Goal: Transaction & Acquisition: Purchase product/service

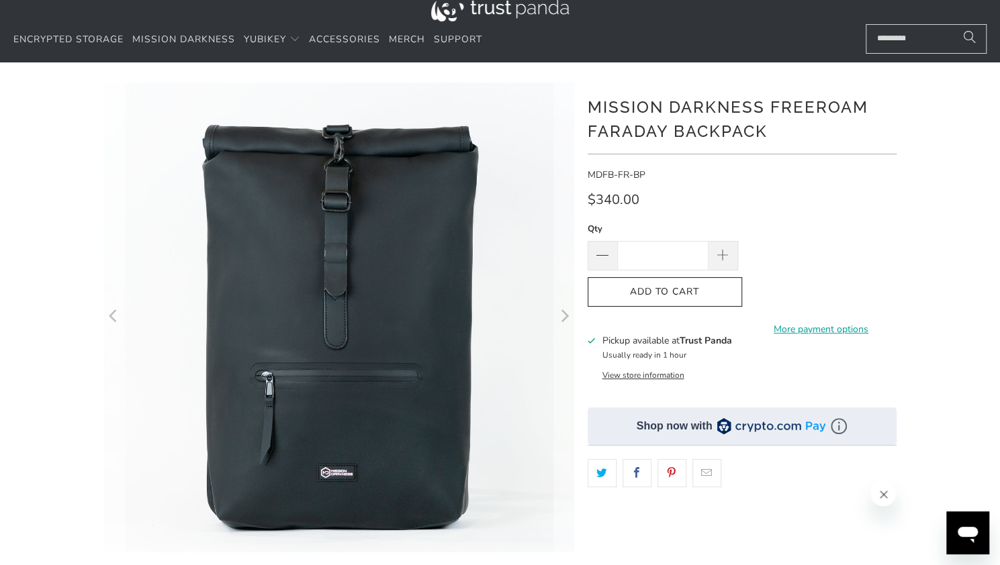
click at [520, 6] on img at bounding box center [500, 8] width 138 height 28
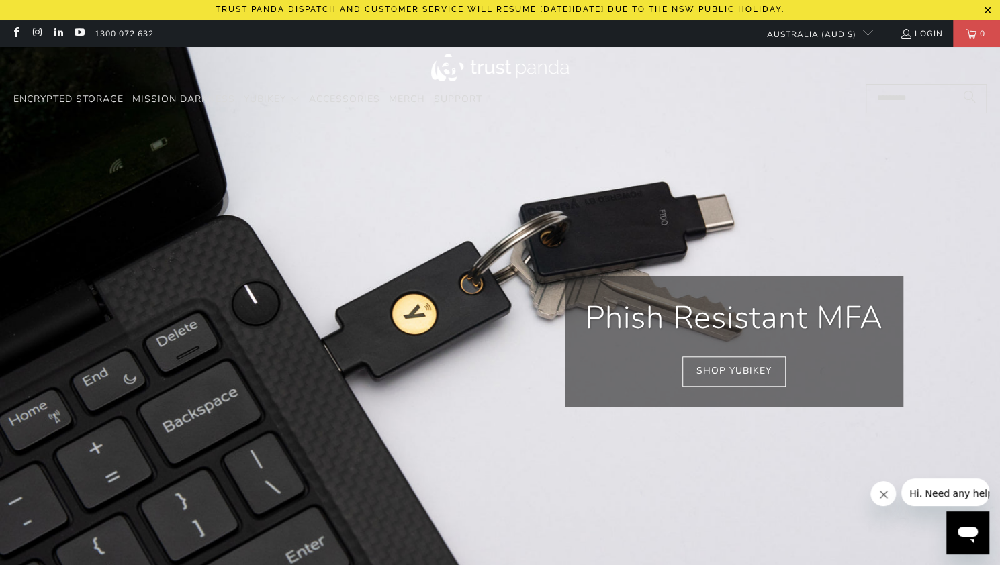
scroll to position [0, 188]
click at [352, 100] on span "Accessories" at bounding box center [344, 99] width 71 height 13
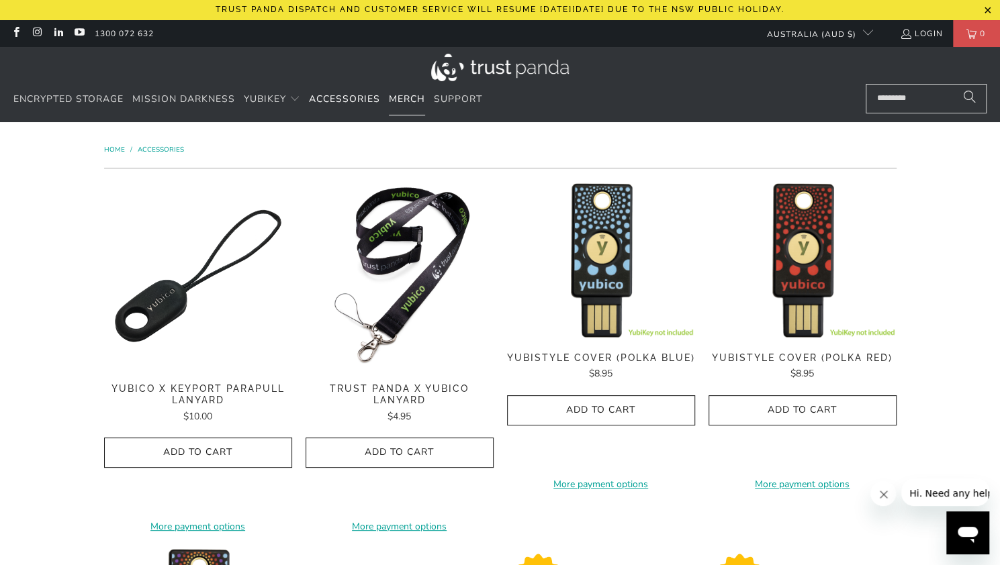
click at [420, 96] on span "Merch" at bounding box center [407, 99] width 36 height 13
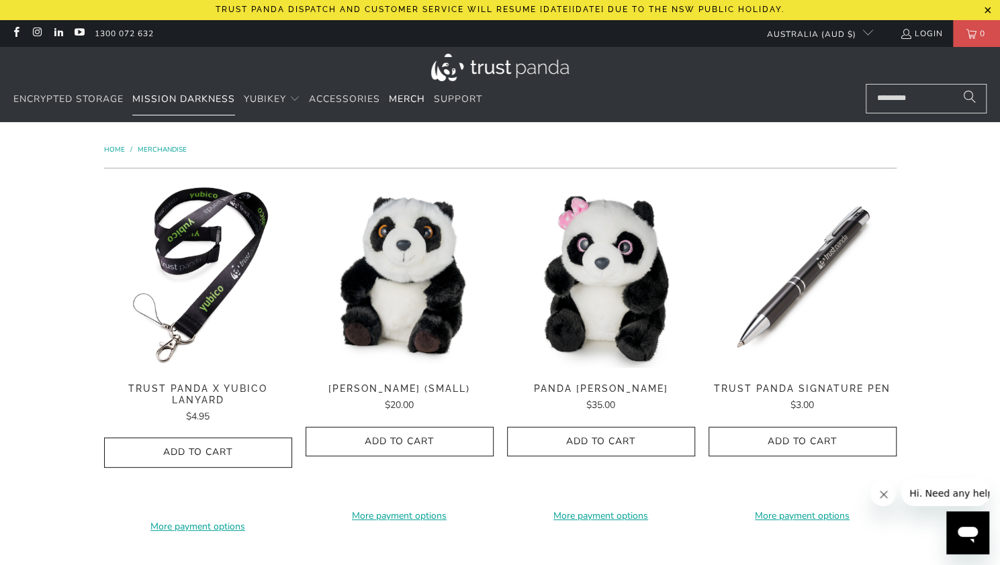
click at [211, 95] on span "Mission Darkness" at bounding box center [183, 99] width 103 height 13
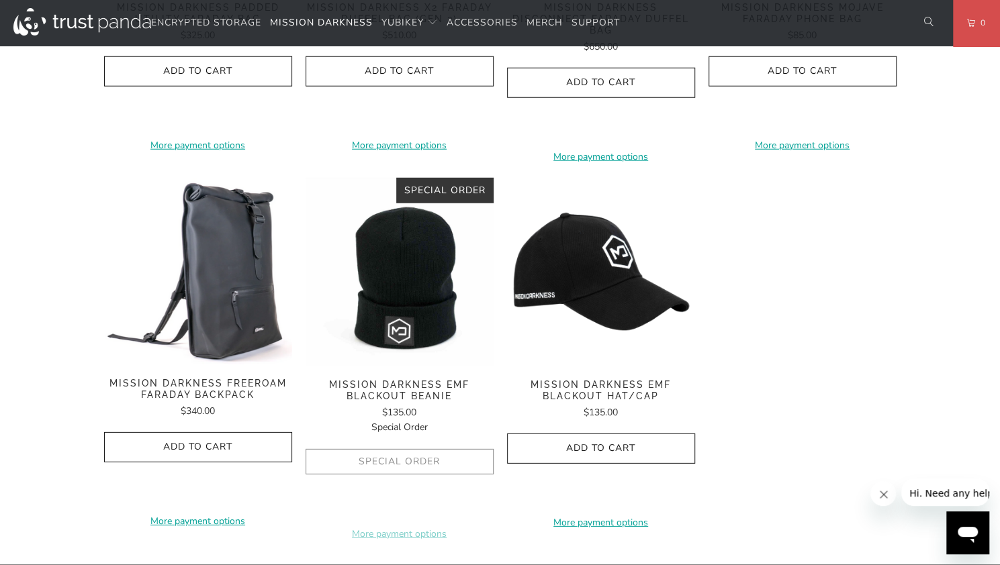
scroll to position [2085, 0]
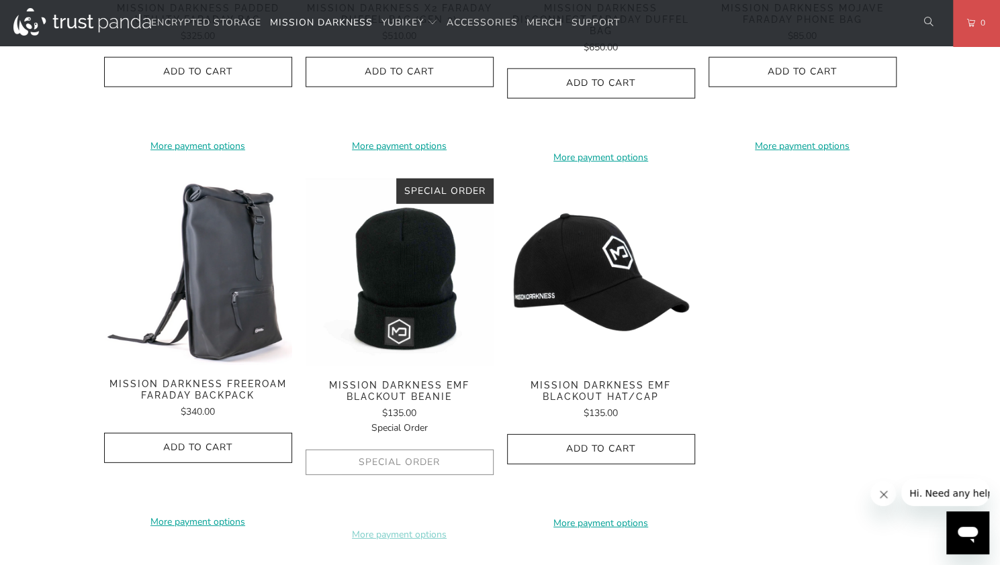
click at [215, 303] on img at bounding box center [198, 272] width 188 height 187
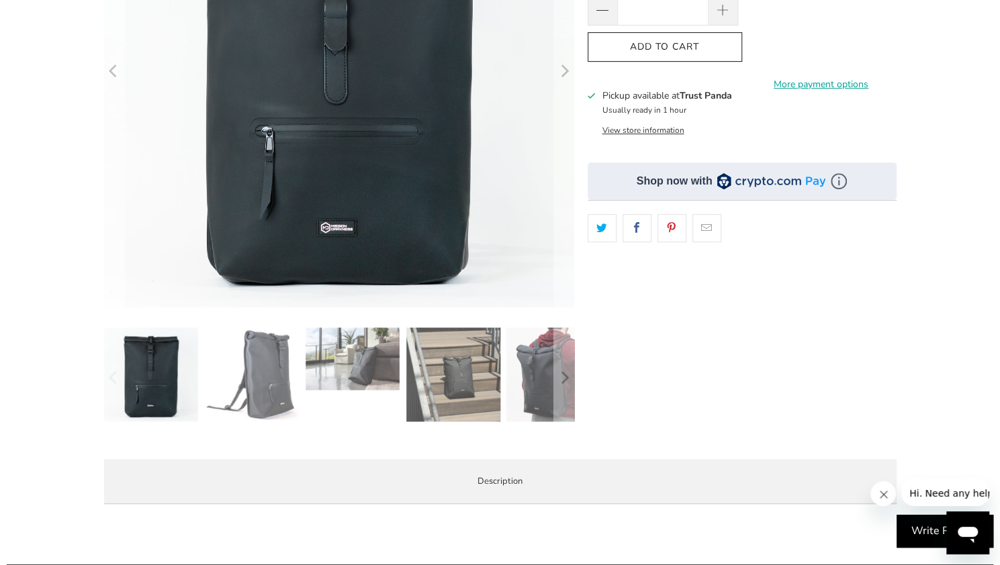
click at [281, 383] on img at bounding box center [252, 374] width 94 height 93
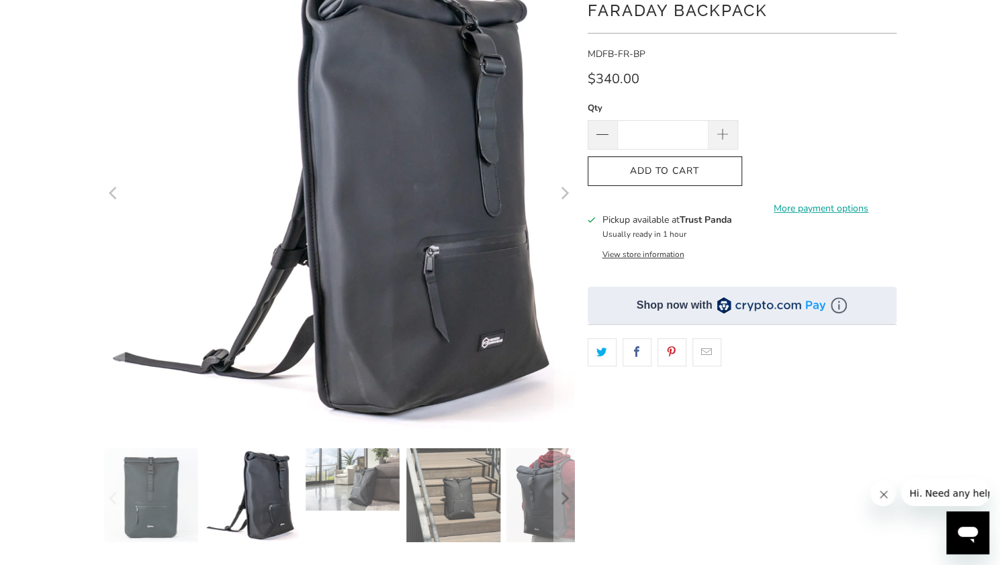
scroll to position [128, 0]
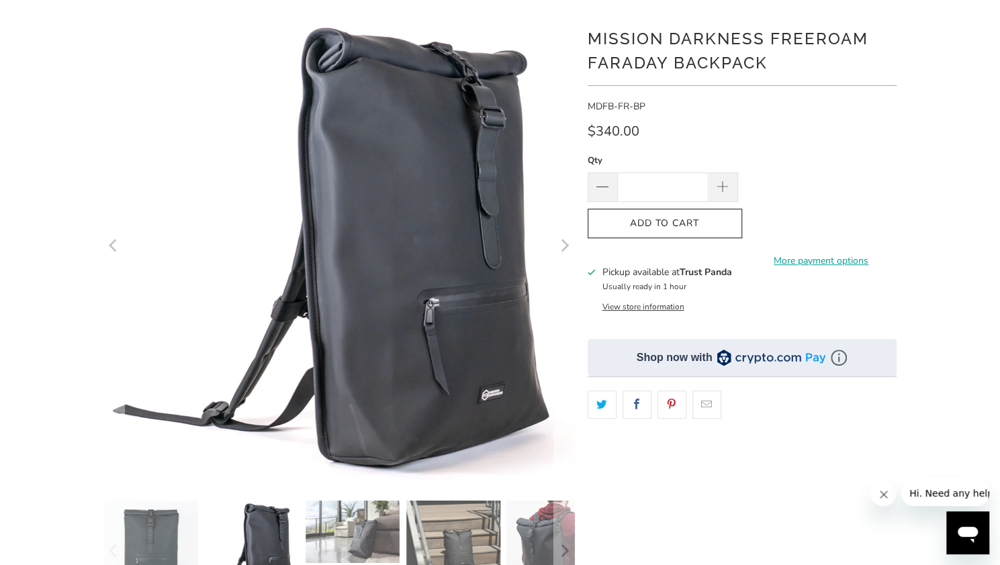
click at [564, 248] on icon "Next" at bounding box center [563, 247] width 13 height 280
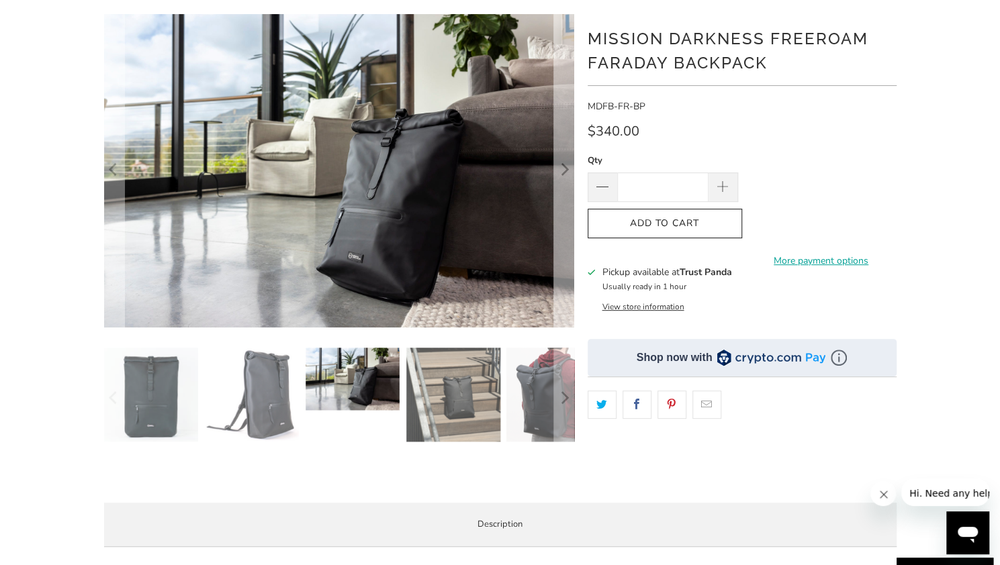
click at [564, 248] on icon "Next" at bounding box center [563, 171] width 13 height 188
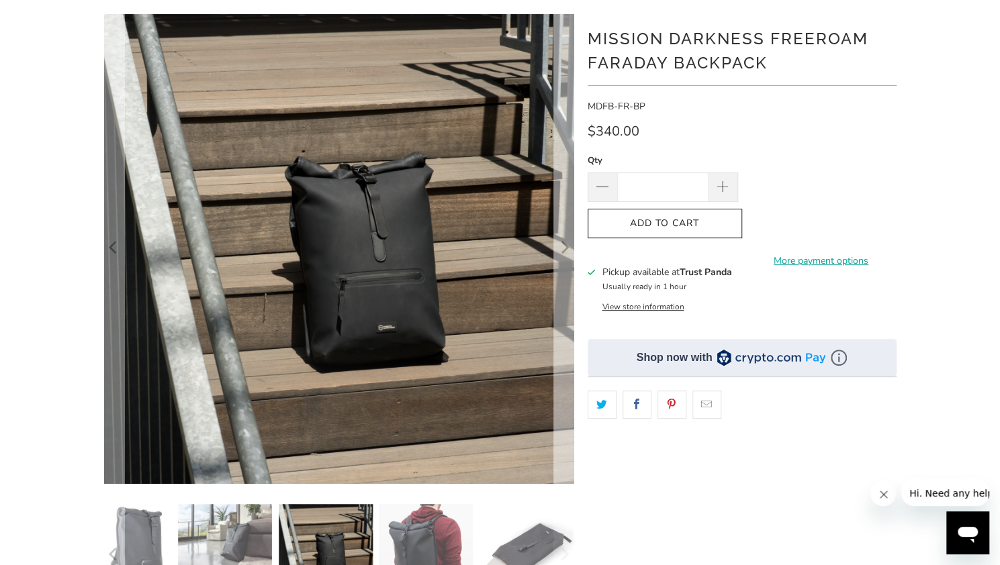
click at [564, 248] on icon "Next" at bounding box center [563, 248] width 13 height 282
